Goal: Information Seeking & Learning: Compare options

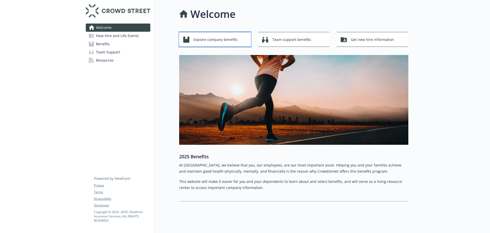
click at [213, 39] on span "Explore company benefits" at bounding box center [215, 40] width 44 height 10
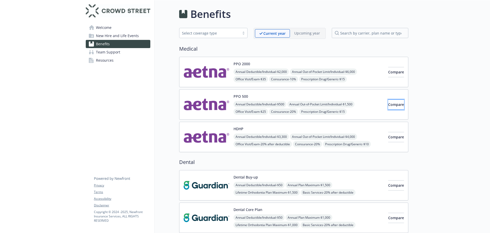
click at [388, 102] on span "Compare" at bounding box center [396, 104] width 16 height 5
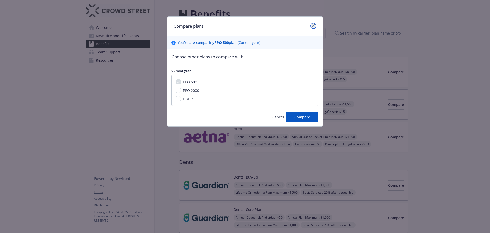
click at [314, 25] on icon "close" at bounding box center [313, 25] width 3 height 3
